Goal: Information Seeking & Learning: Learn about a topic

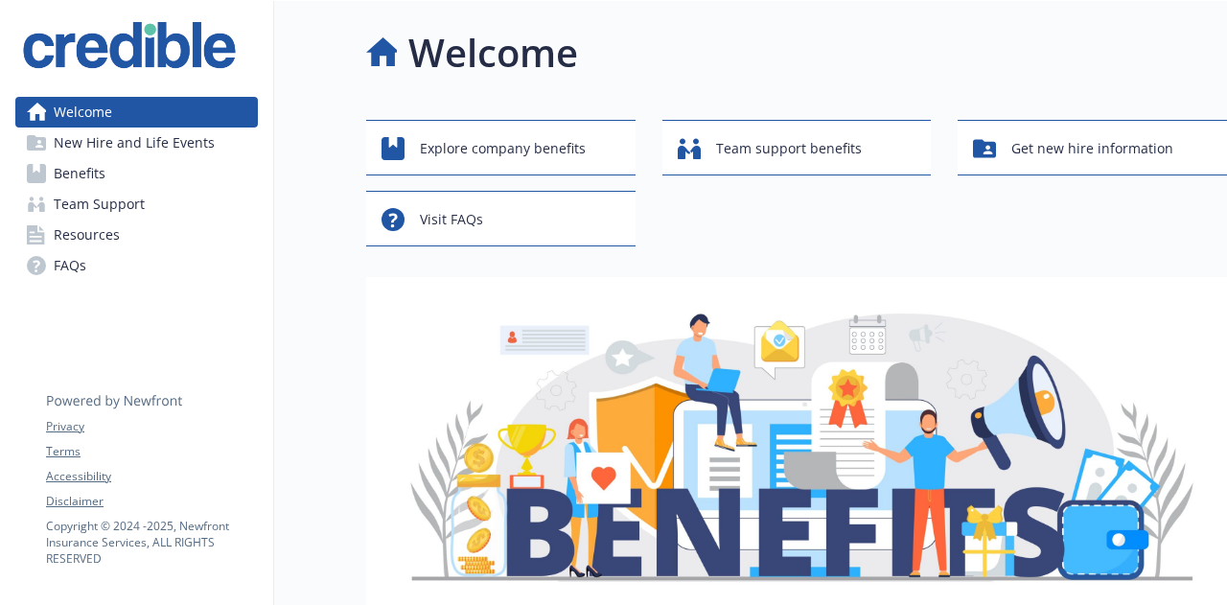
click at [176, 181] on link "Benefits" at bounding box center [136, 173] width 243 height 31
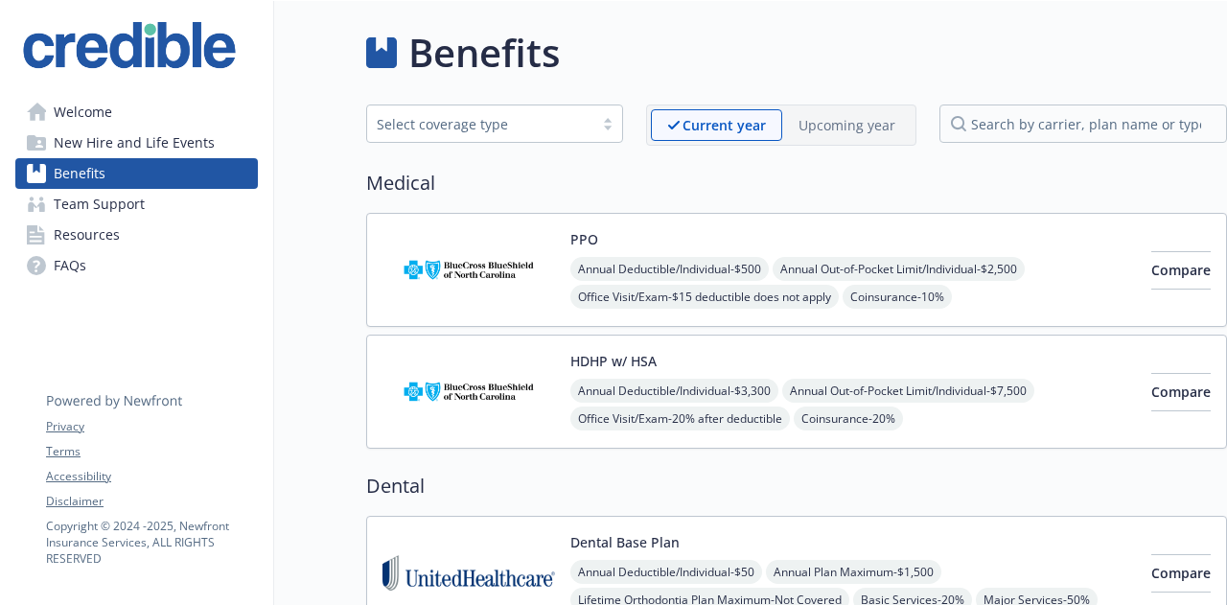
click at [826, 131] on p "Upcoming year" at bounding box center [847, 125] width 97 height 20
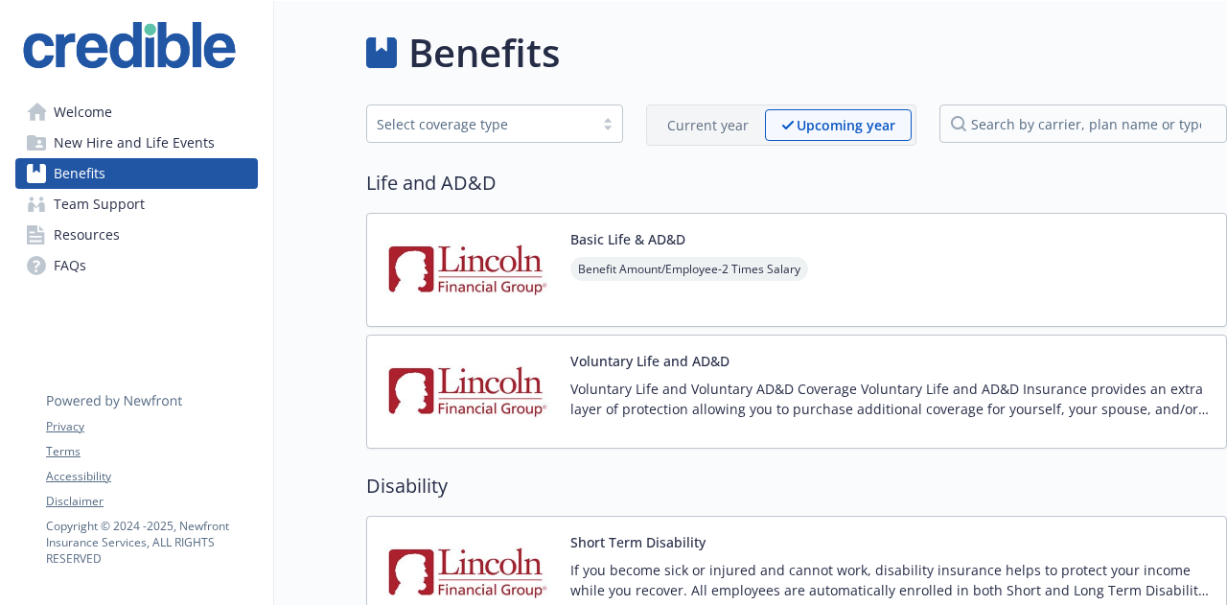
click at [659, 114] on div "Current year" at bounding box center [708, 125] width 114 height 32
